Goal: Task Accomplishment & Management: Manage account settings

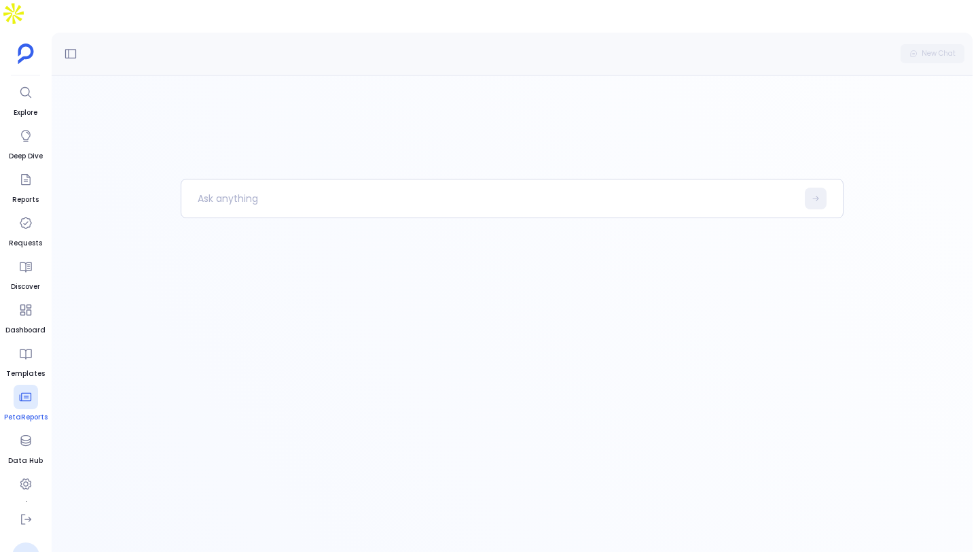
scroll to position [56, 0]
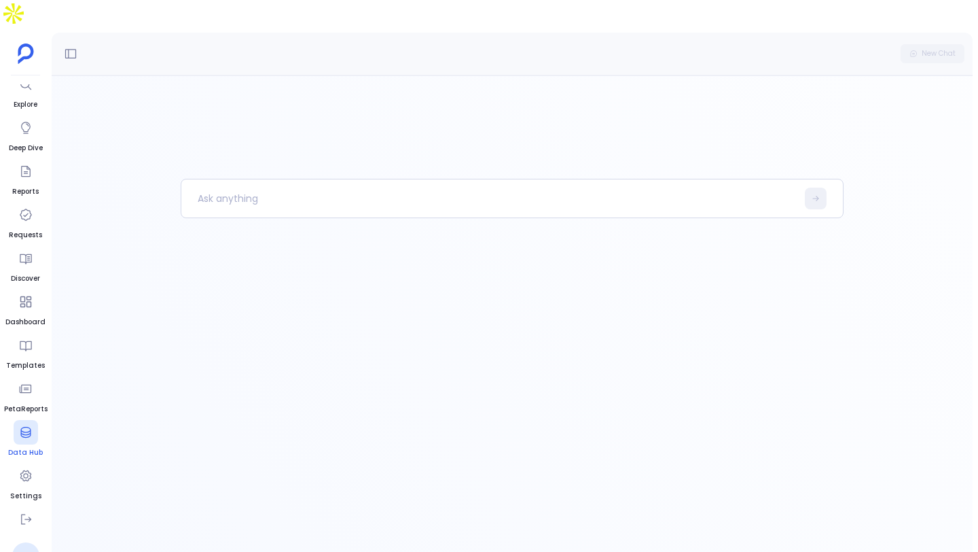
click at [22, 425] on icon at bounding box center [26, 432] width 14 height 14
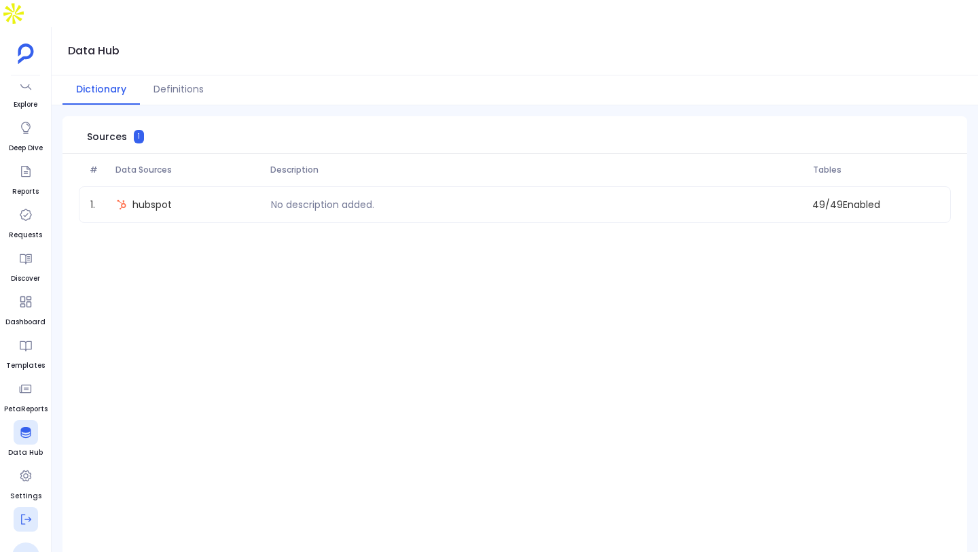
click at [29, 507] on button at bounding box center [26, 519] width 24 height 24
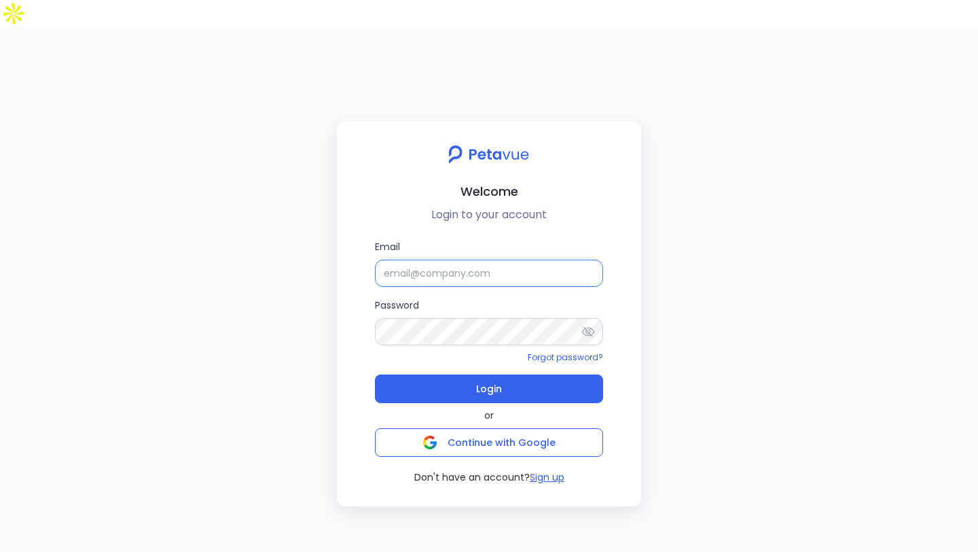
click at [428, 259] on input "Email" at bounding box center [489, 272] width 228 height 27
click at [351, 37] on div "Welcome Login to your account Email Password Forgot password? Login or Continue…" at bounding box center [489, 303] width 978 height 552
click at [442, 259] on input "Email" at bounding box center [489, 272] width 228 height 27
type input "m"
type input "a"
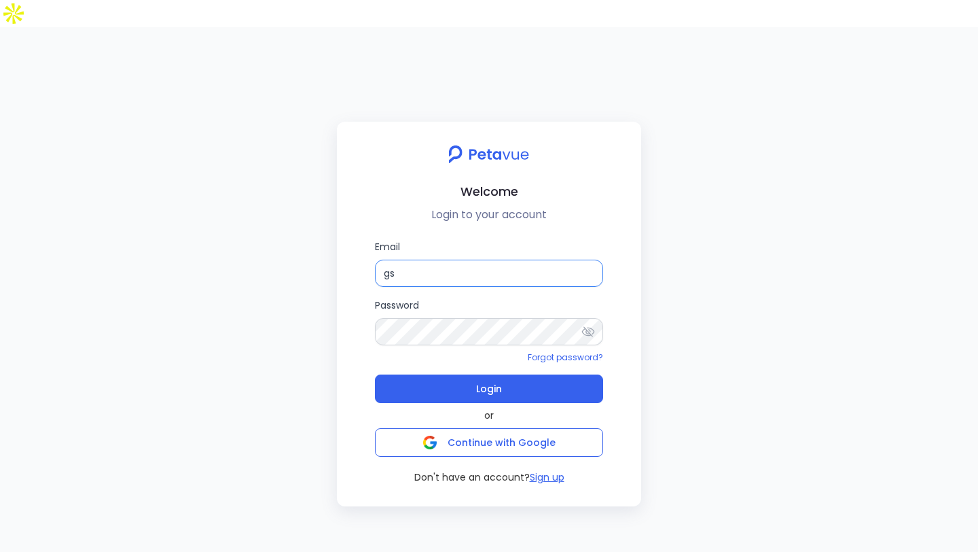
type input "g"
type input "s"
click at [490, 259] on input "Email" at bounding box center [489, 272] width 228 height 27
type input "[EMAIL_ADDRESS][DOMAIN_NAME]"
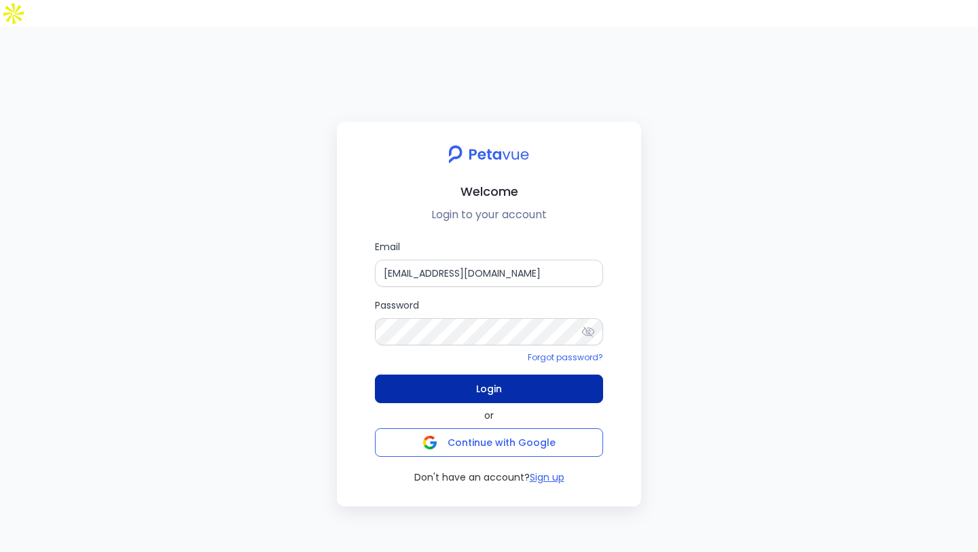
click at [537, 374] on button "Login" at bounding box center [489, 388] width 228 height 29
